Goal: Transaction & Acquisition: Purchase product/service

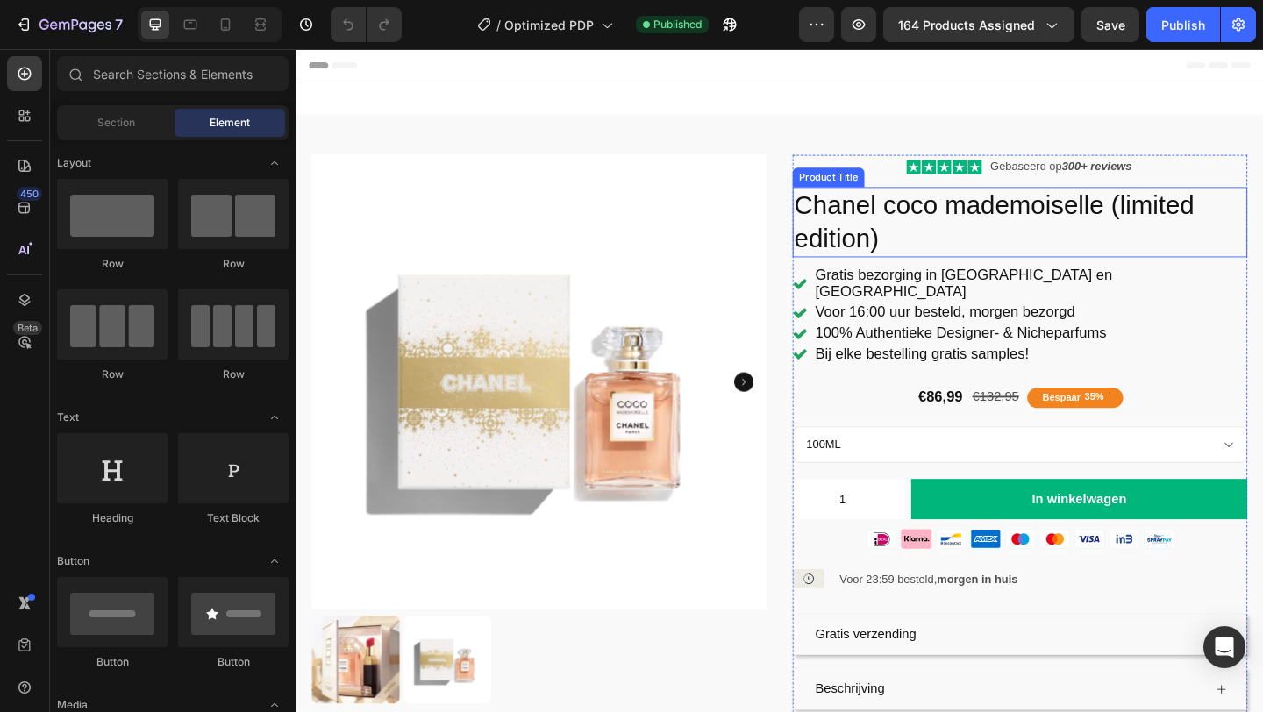
click at [1232, 218] on h1 "Chanel coco mademoiselle (limited edition)" at bounding box center [1083, 237] width 495 height 76
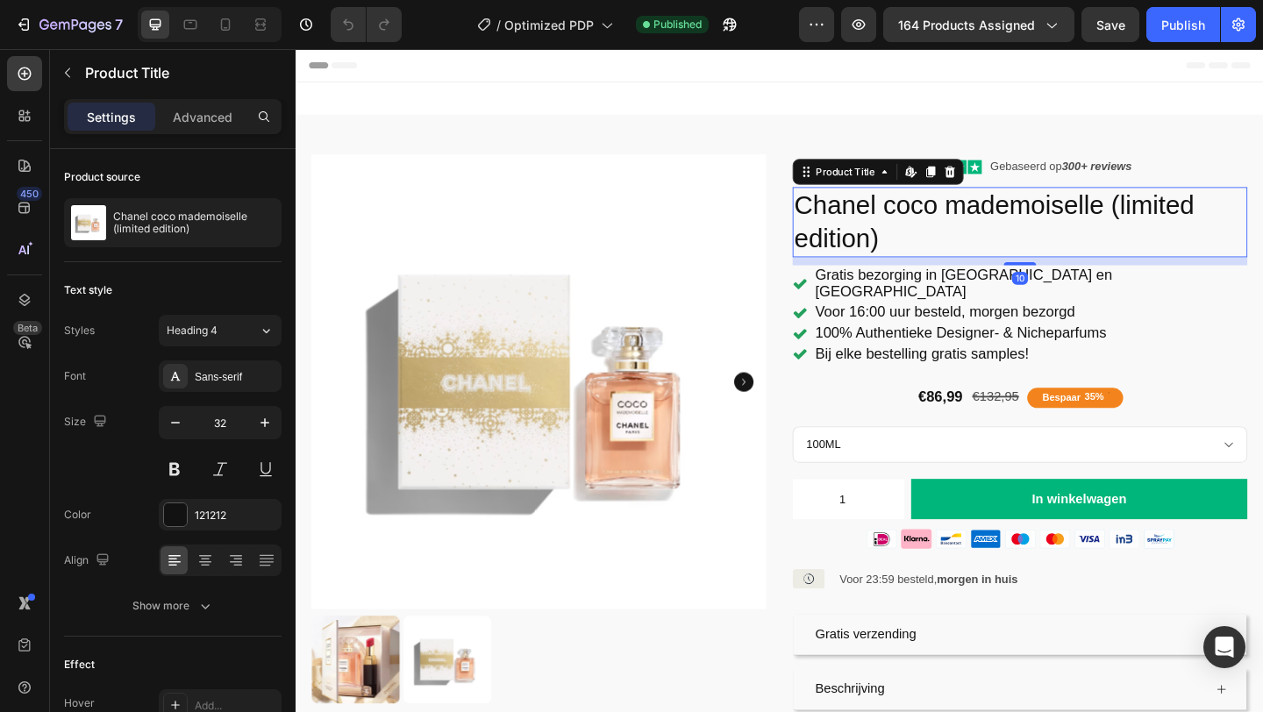
click at [905, 253] on h1 "Chanel coco mademoiselle (limited edition)" at bounding box center [1083, 237] width 495 height 76
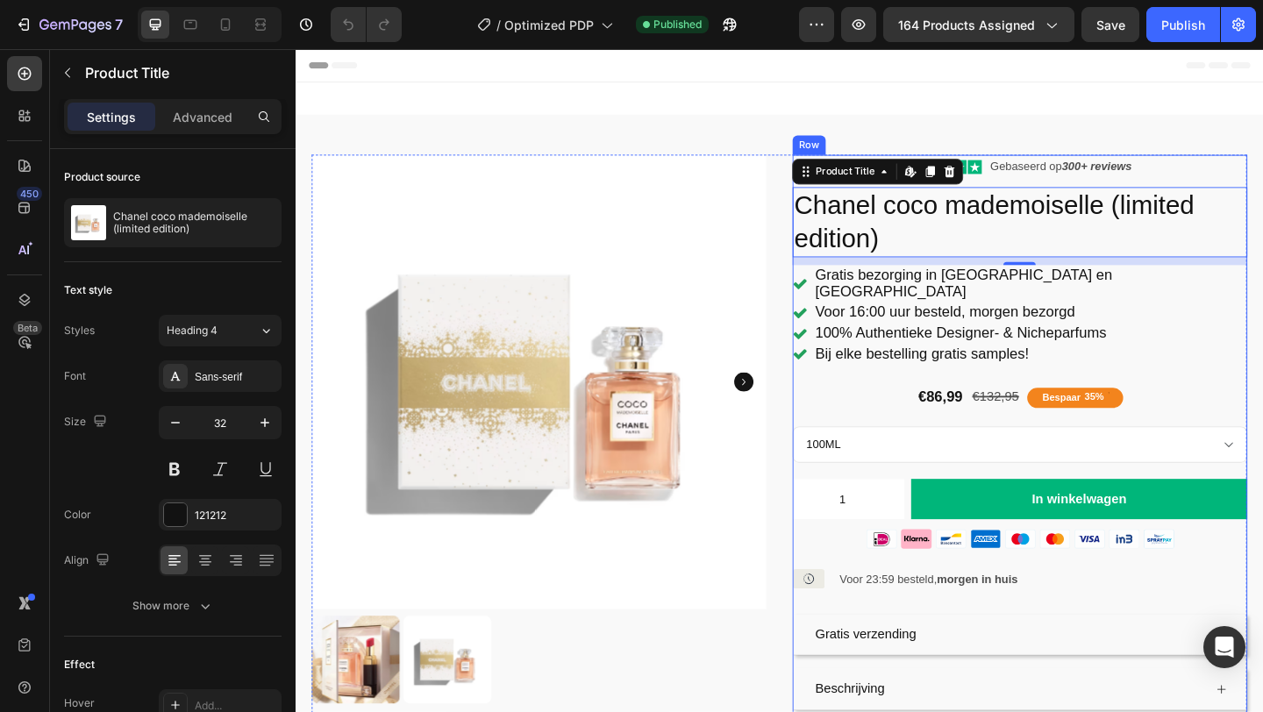
click at [852, 320] on div "Icon Icon Icon Icon Icon Icon List Gebaseerd op 300+ reviews Text Block Row [PE…" at bounding box center [1083, 496] width 495 height 664
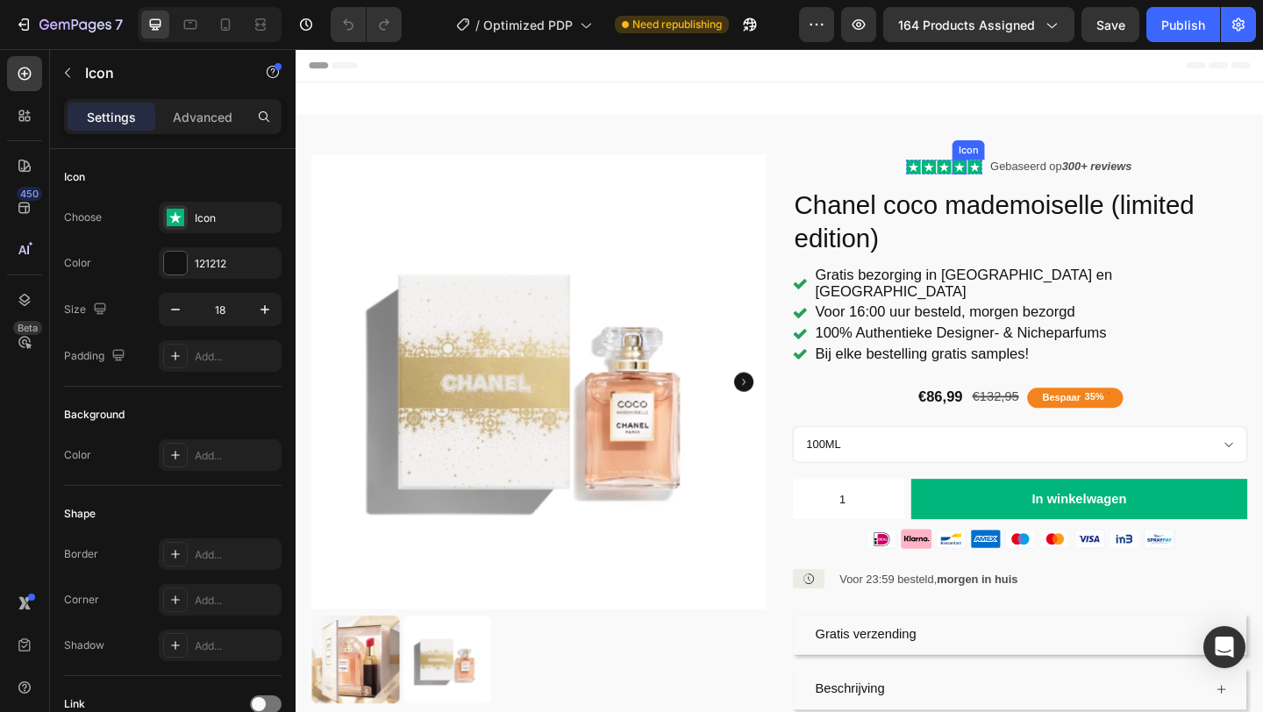
click at [1009, 182] on div "Icon" at bounding box center [1017, 177] width 16 height 16
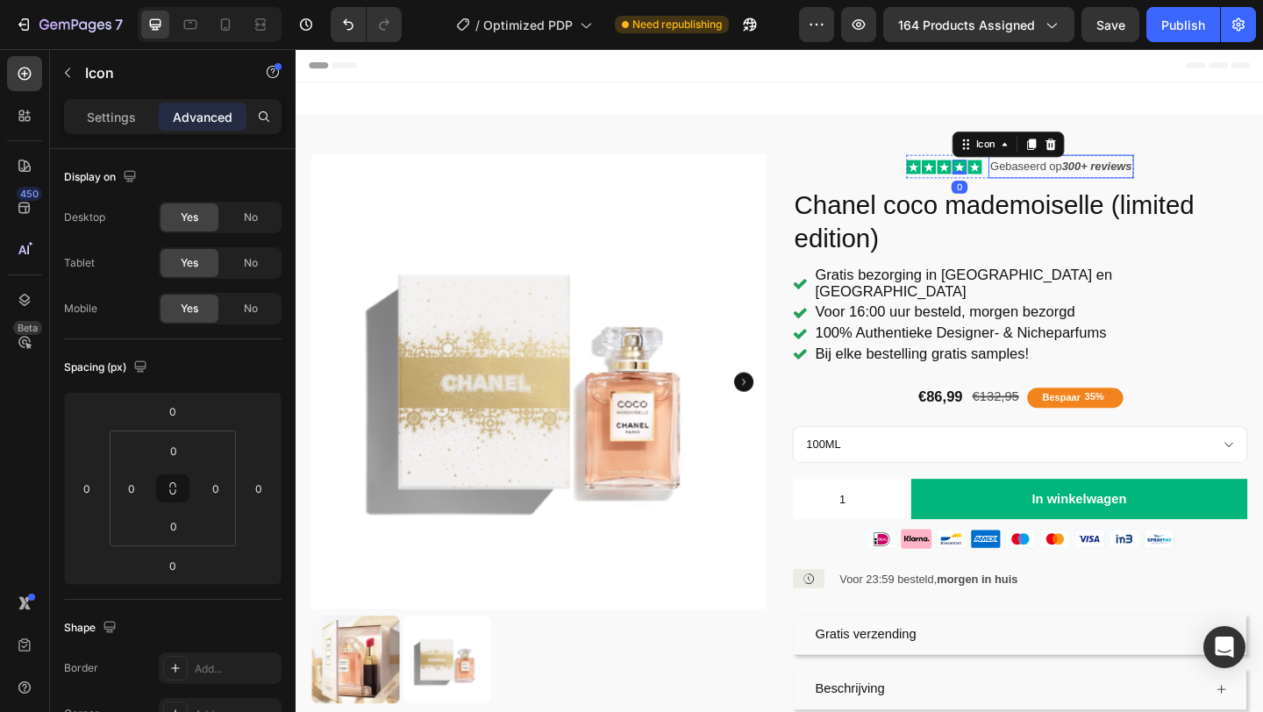
click at [1098, 173] on p "Gebaseerd op 300+ reviews" at bounding box center [1128, 177] width 154 height 22
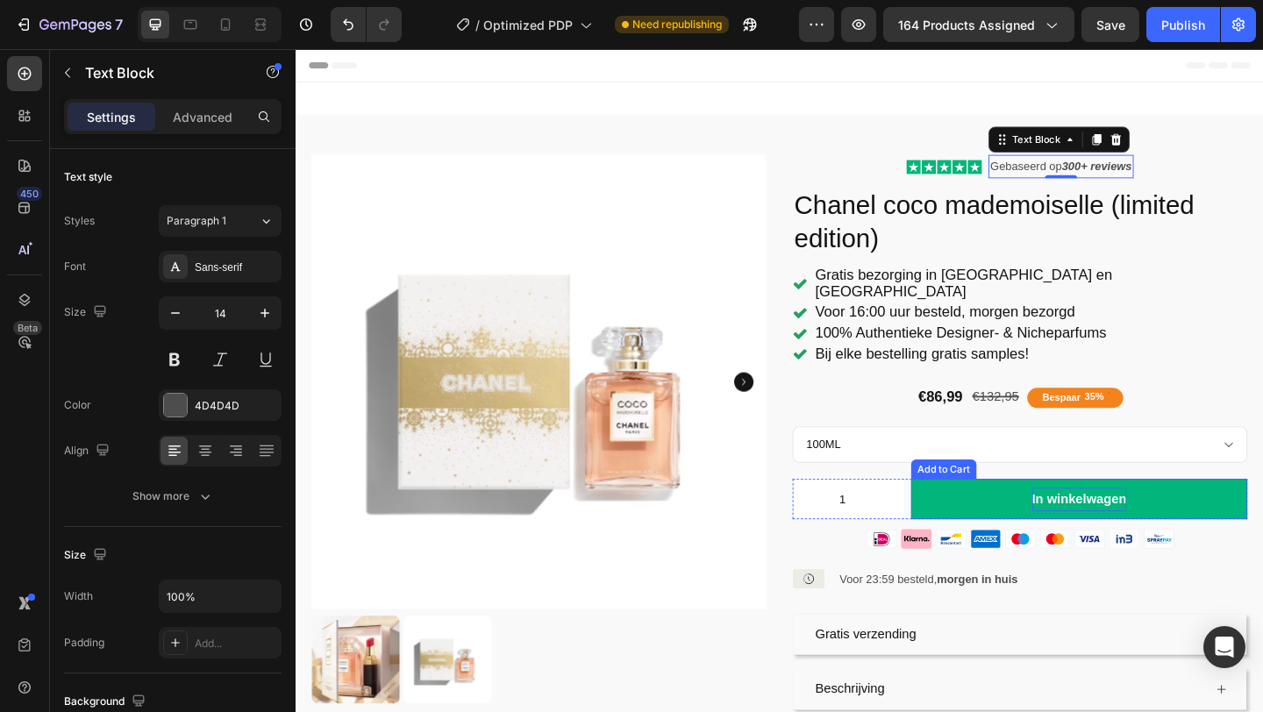
click at [1112, 526] on div "In winkelwagen" at bounding box center [1147, 538] width 103 height 25
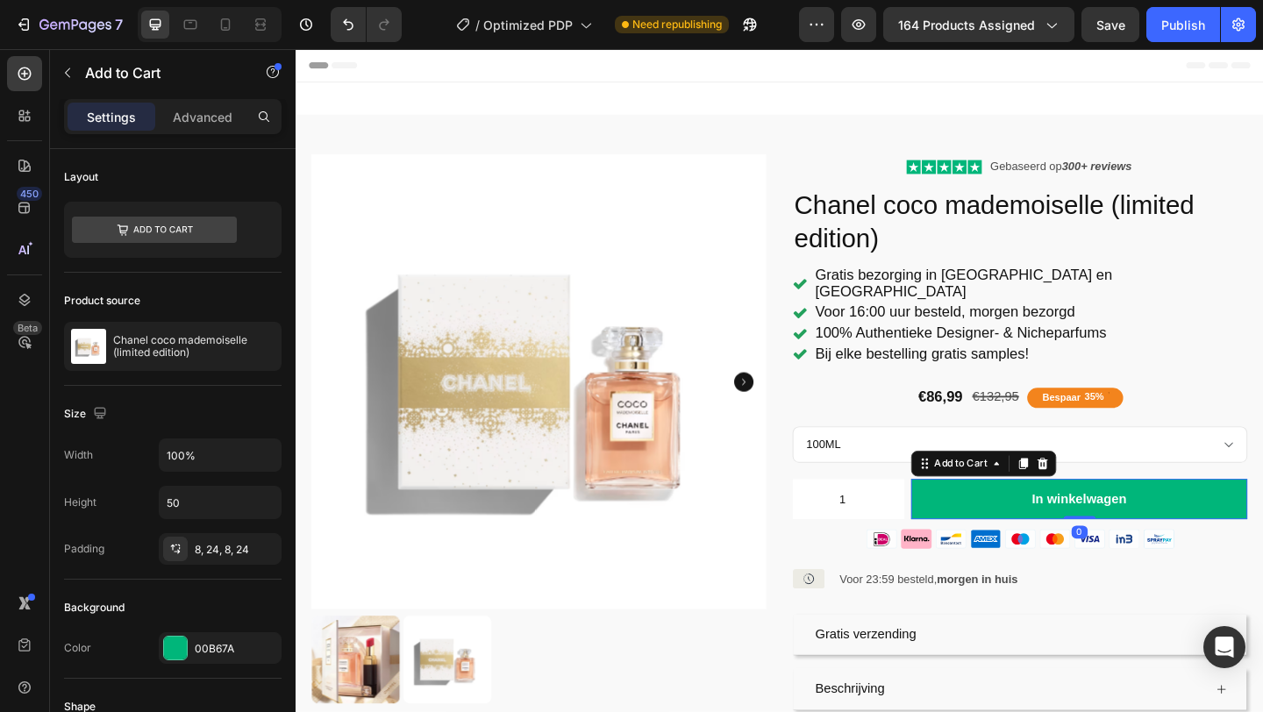
click at [1075, 524] on button "In winkelwagen" at bounding box center [1148, 539] width 366 height 44
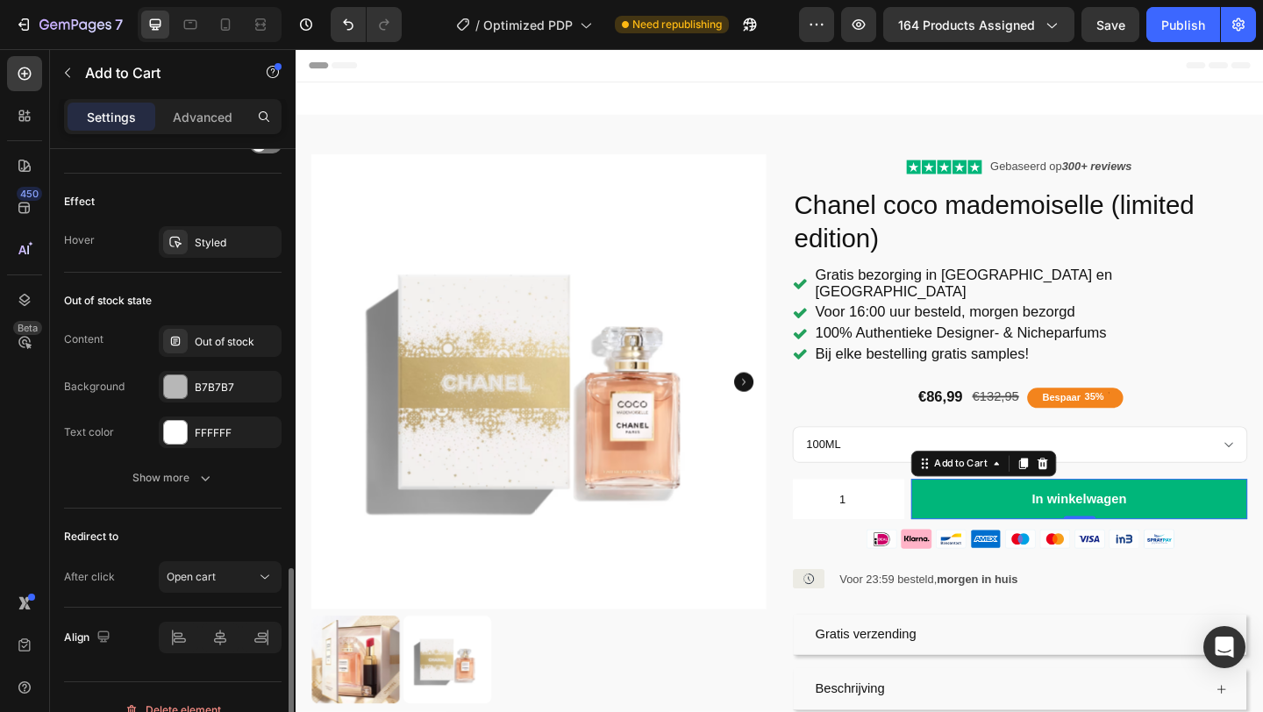
scroll to position [1405, 0]
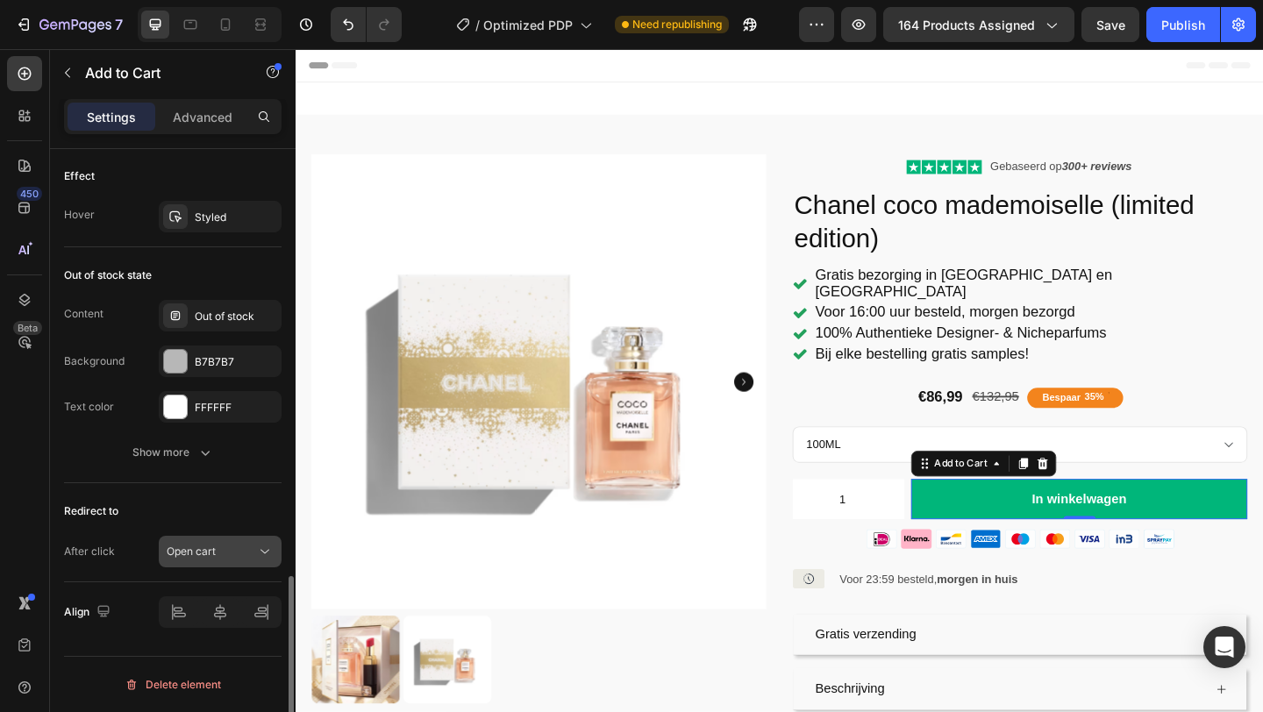
click at [217, 552] on div "Open cart" at bounding box center [211, 552] width 89 height 16
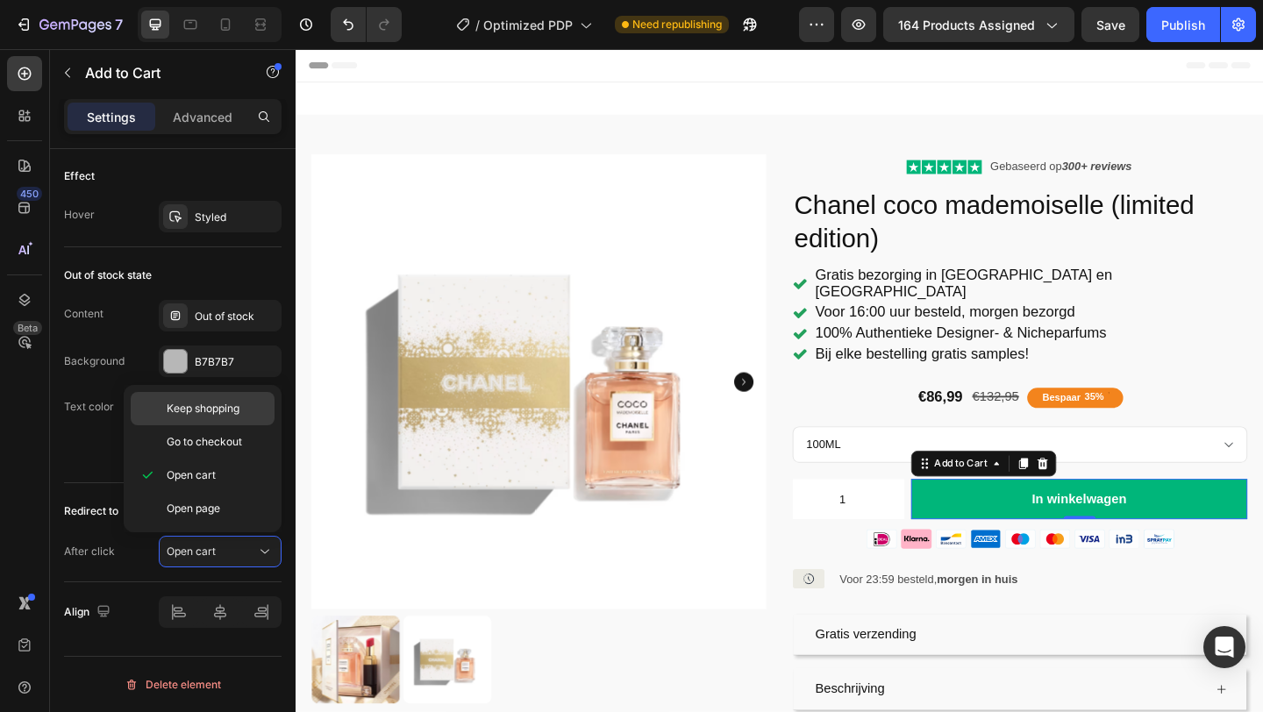
click at [219, 408] on span "Keep shopping" at bounding box center [203, 409] width 73 height 16
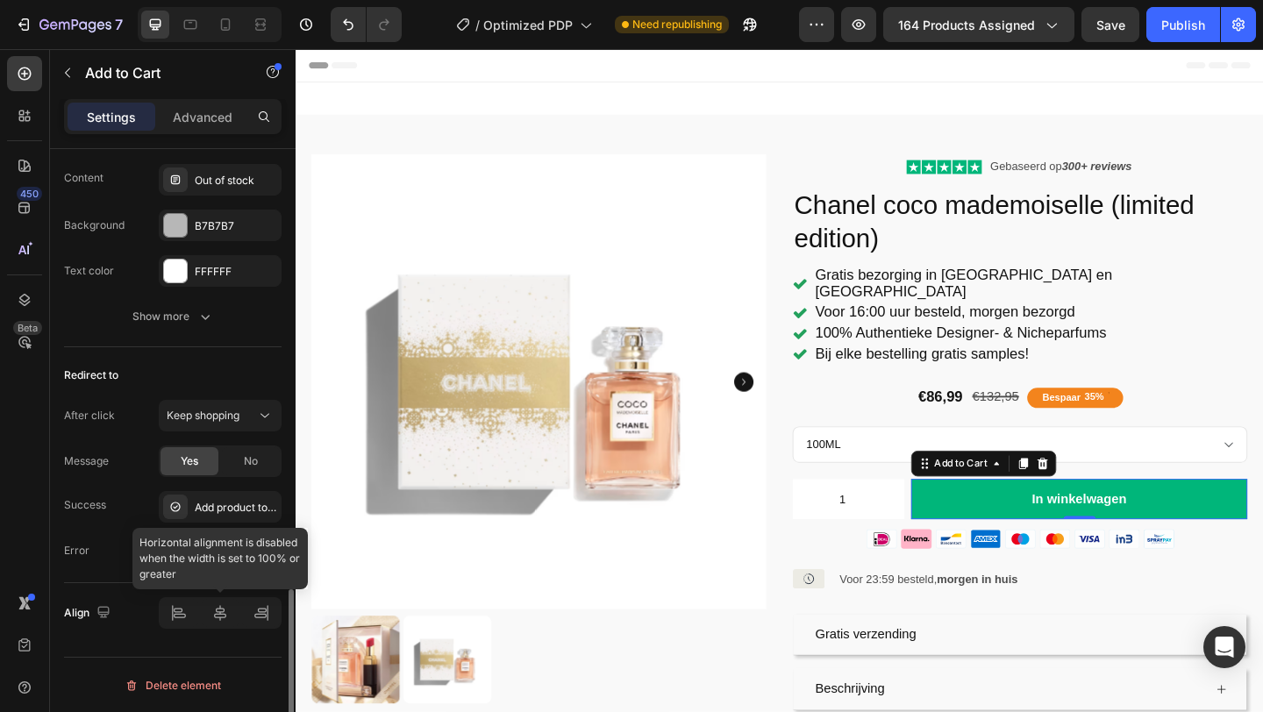
scroll to position [1542, 0]
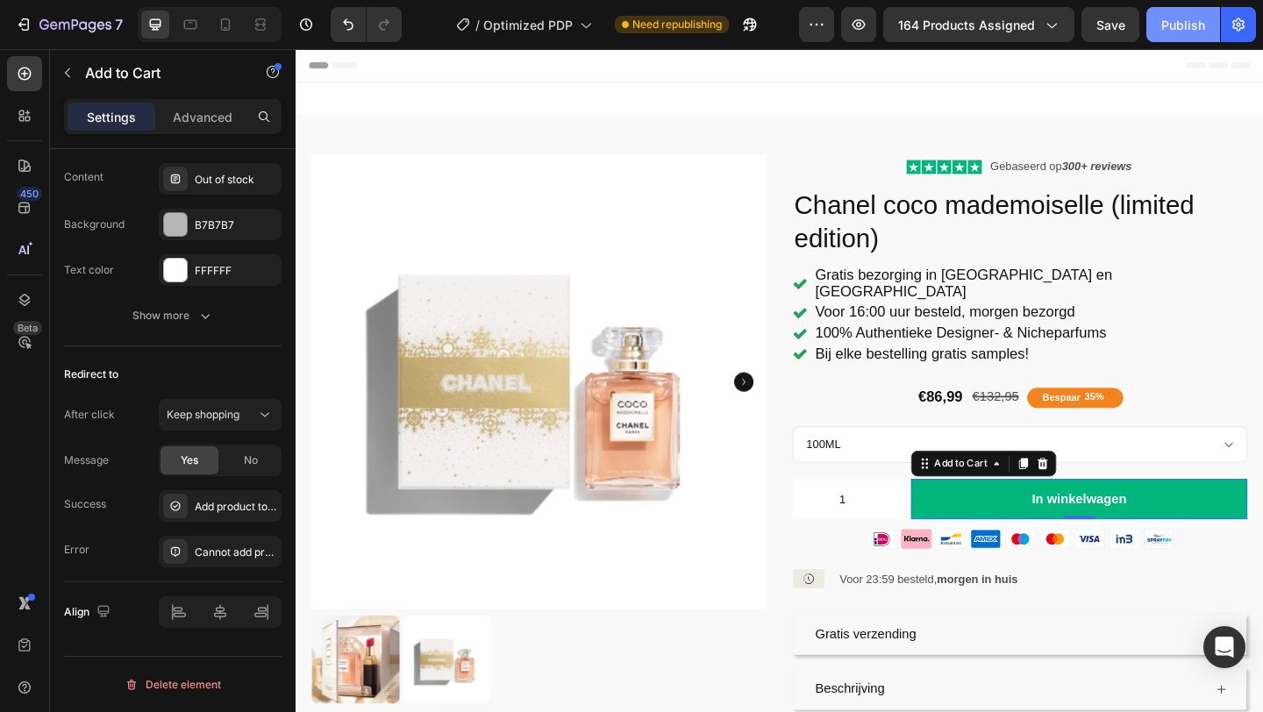
click at [1187, 22] on div "Publish" at bounding box center [1183, 25] width 44 height 18
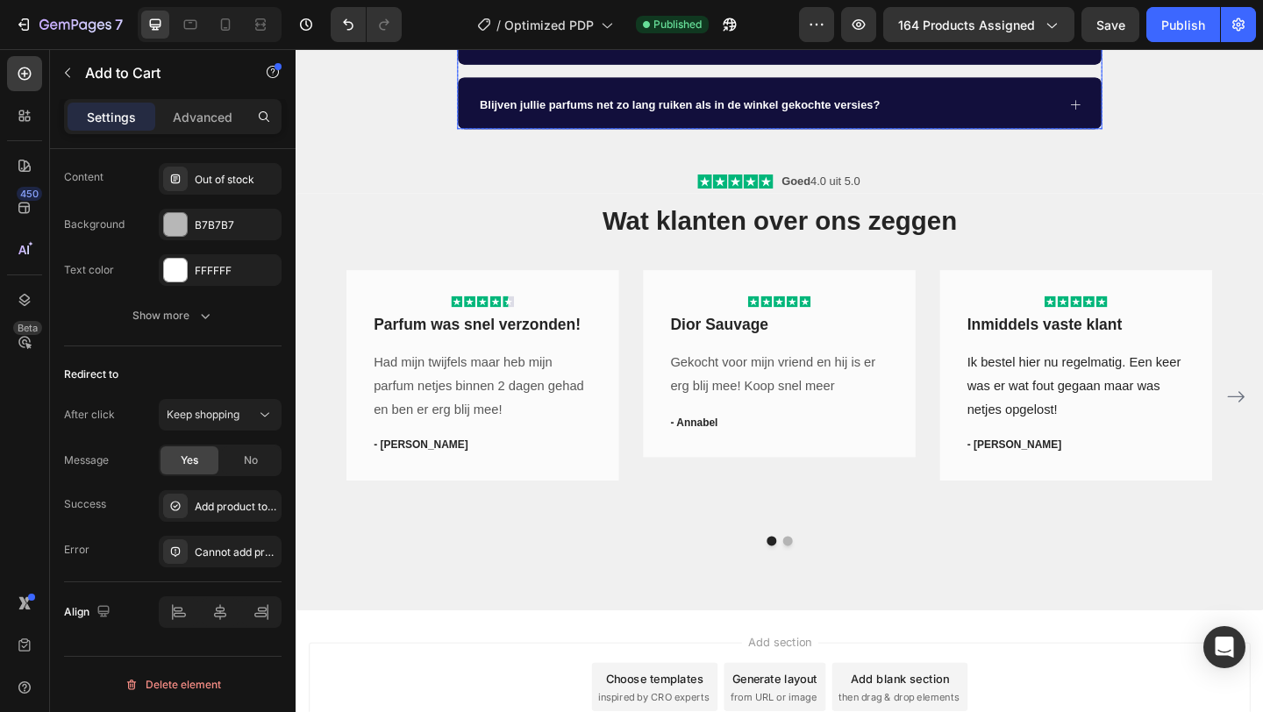
scroll to position [0, 0]
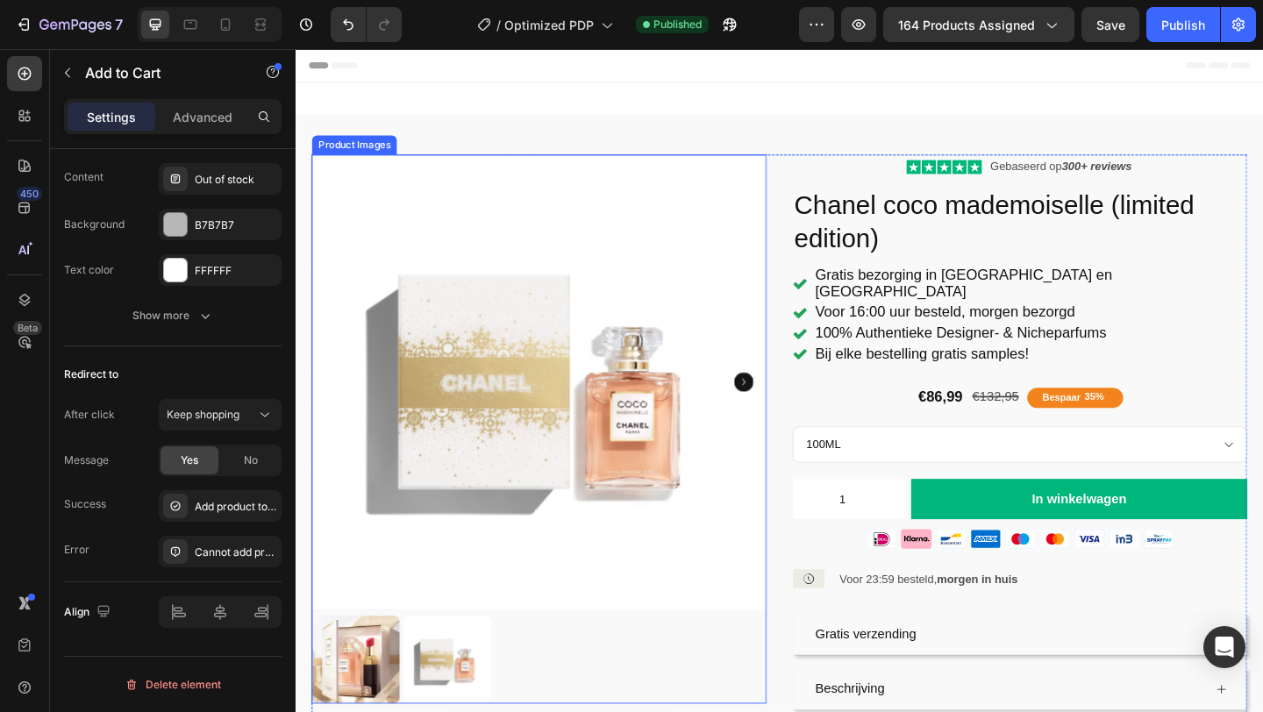
click at [385, 711] on img at bounding box center [361, 714] width 96 height 96
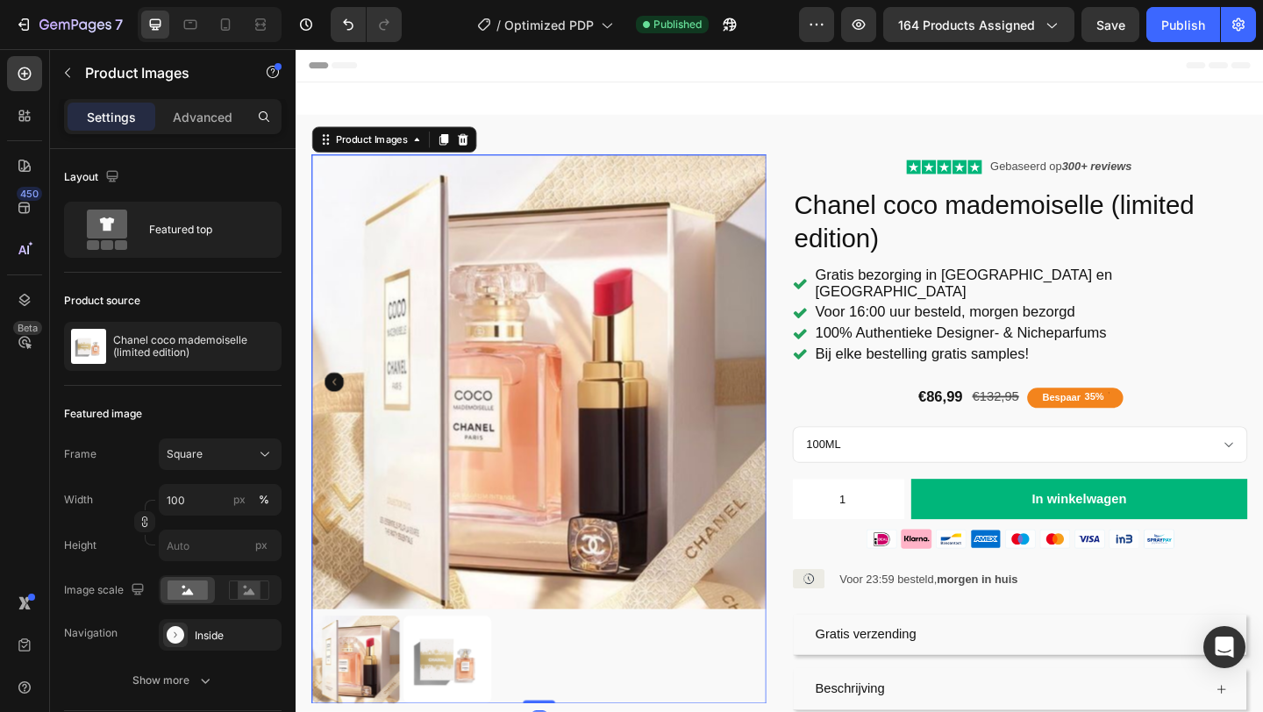
click at [458, 711] on img at bounding box center [461, 714] width 96 height 96
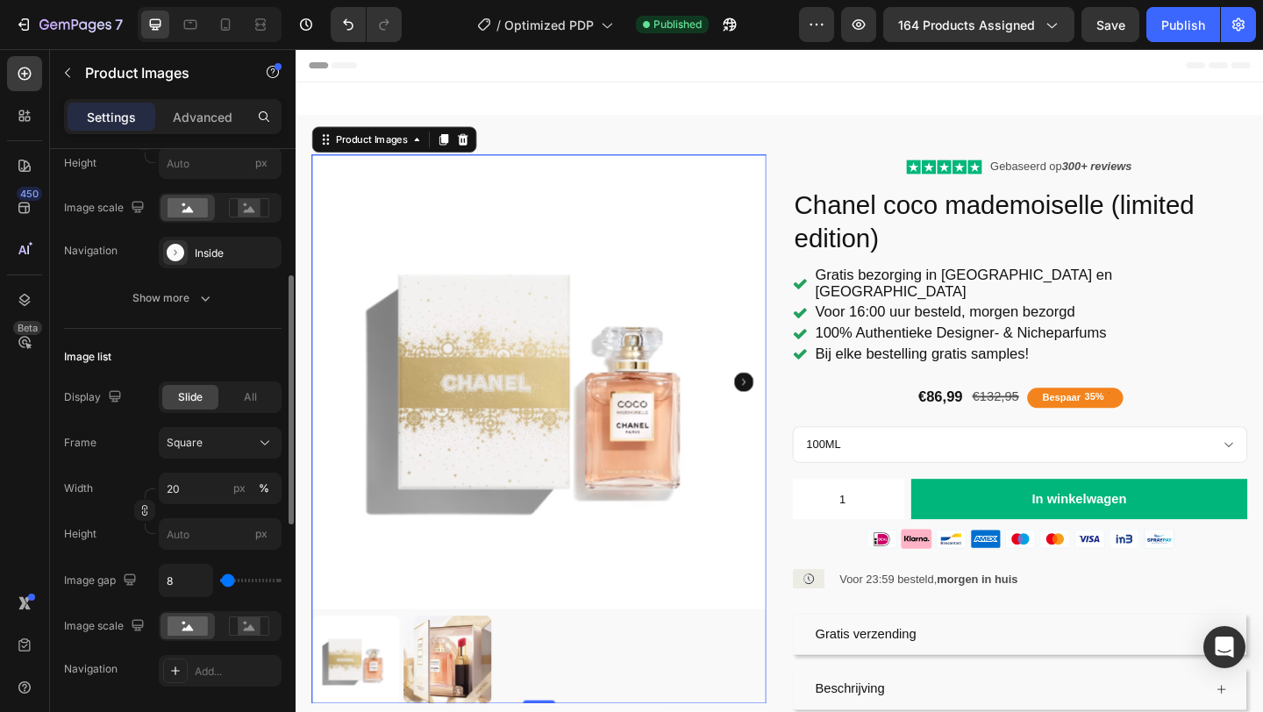
scroll to position [403, 0]
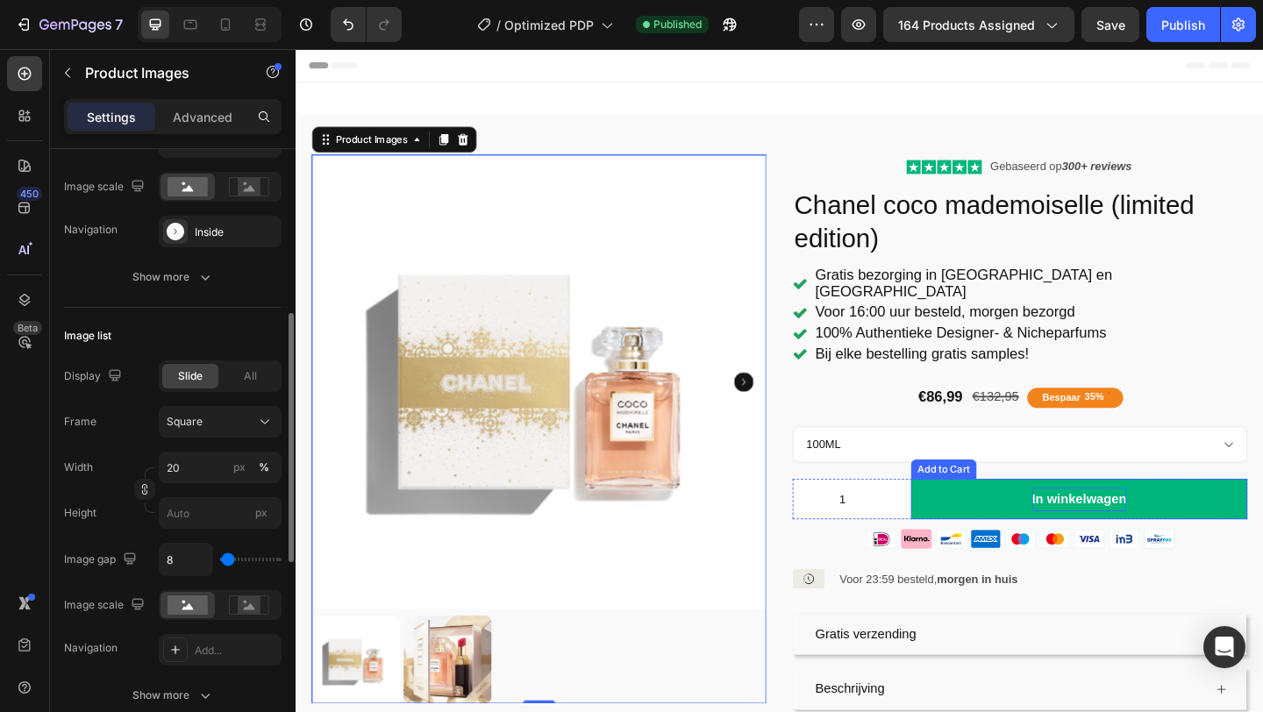
click at [1132, 526] on div "In winkelwagen" at bounding box center [1147, 538] width 103 height 25
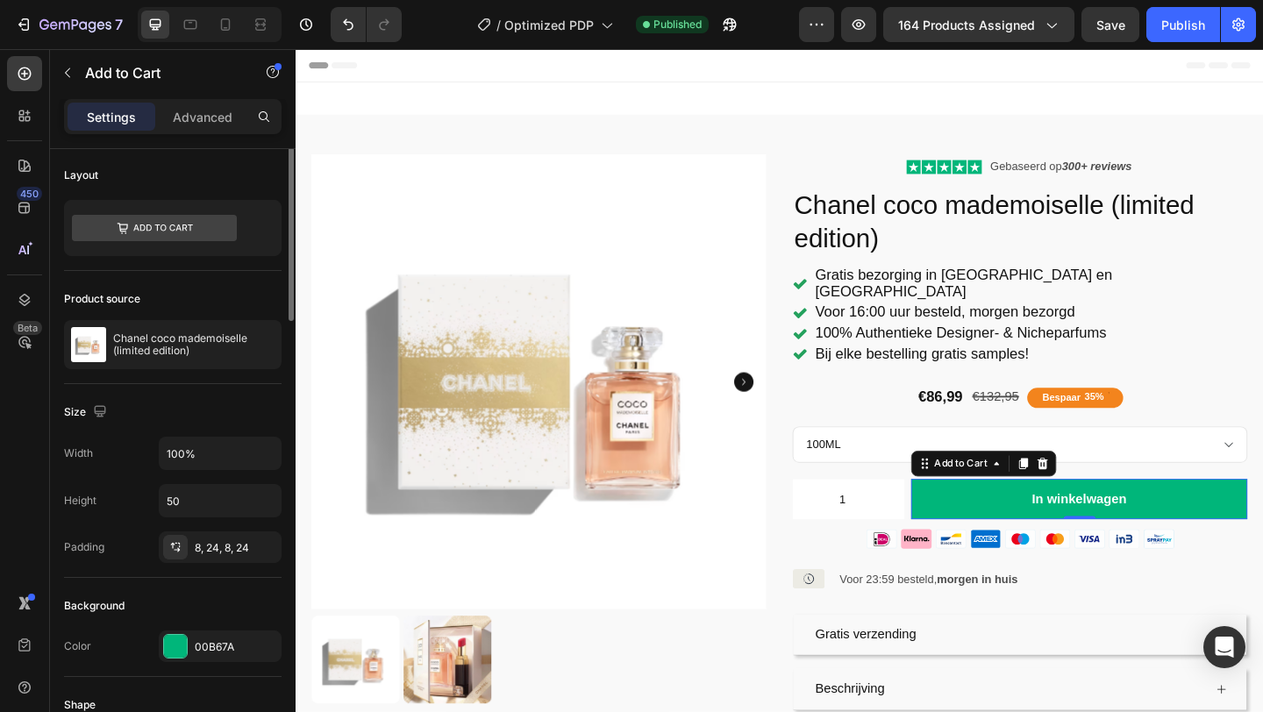
scroll to position [0, 0]
click at [182, 232] on icon at bounding box center [154, 230] width 165 height 26
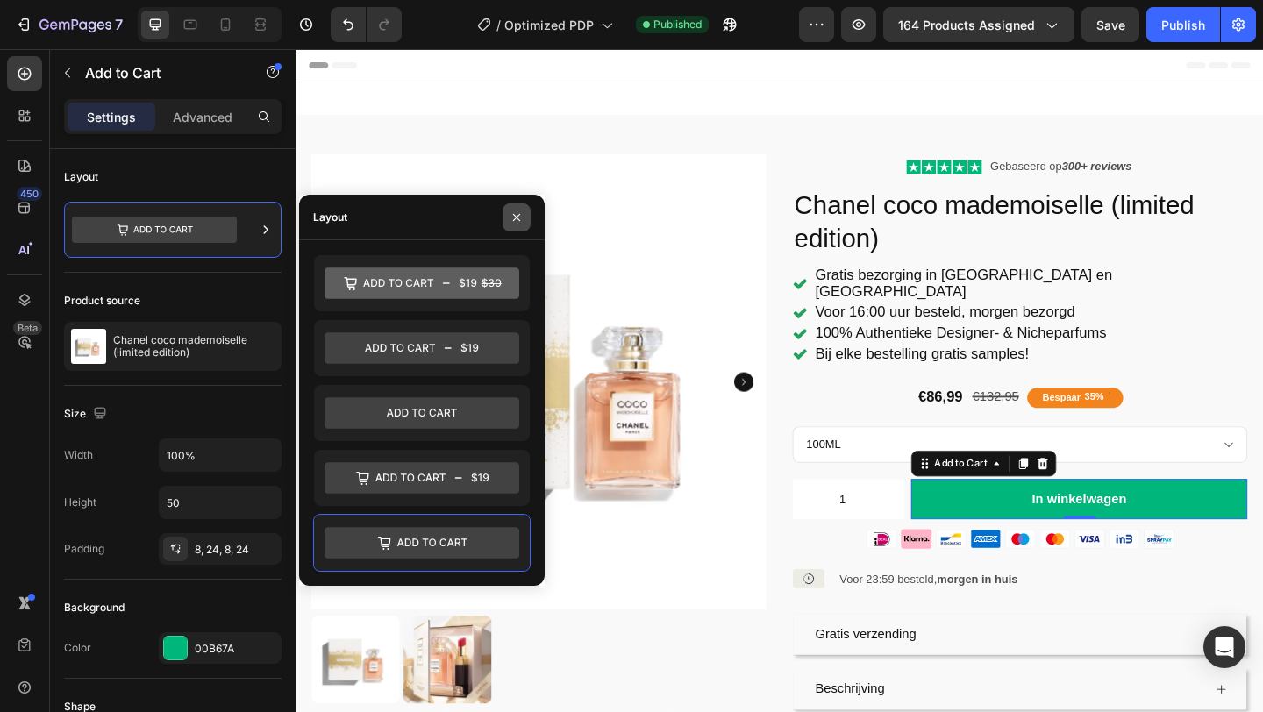
click at [513, 217] on icon "button" at bounding box center [517, 217] width 14 height 14
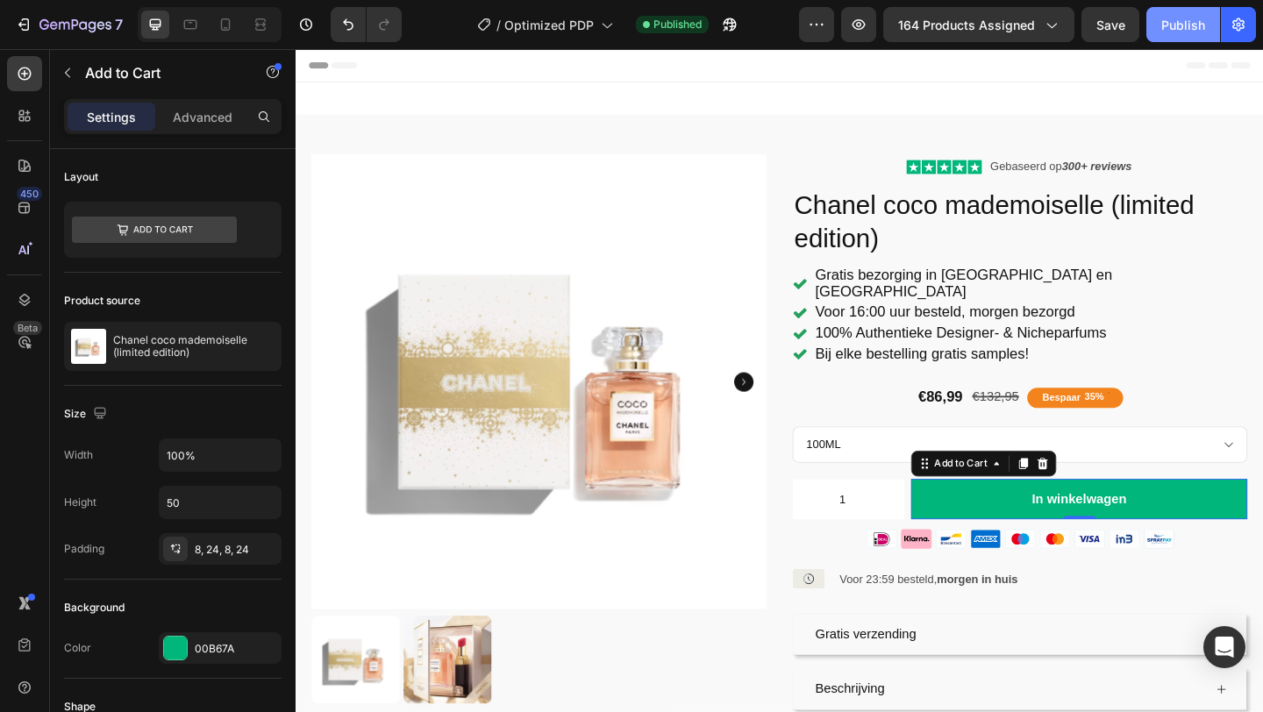
click at [1191, 16] on div "Publish" at bounding box center [1183, 25] width 44 height 18
